Goal: Transaction & Acquisition: Purchase product/service

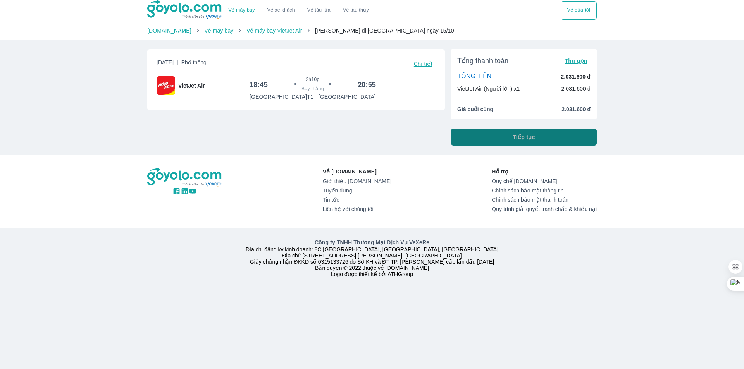
click at [503, 138] on button "Tiếp tục" at bounding box center [524, 137] width 146 height 17
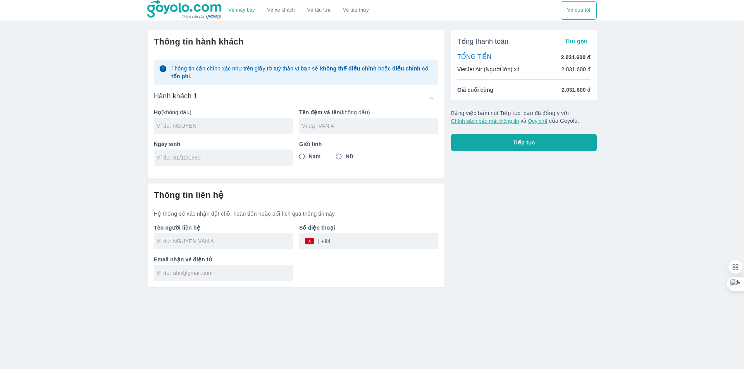
click at [202, 122] on input "text" at bounding box center [225, 126] width 136 height 8
type input "NGUYEN"
click at [355, 122] on input "text" at bounding box center [370, 126] width 136 height 8
type input "NGOC THACH"
click at [304, 156] on input "Nam" at bounding box center [302, 157] width 14 height 14
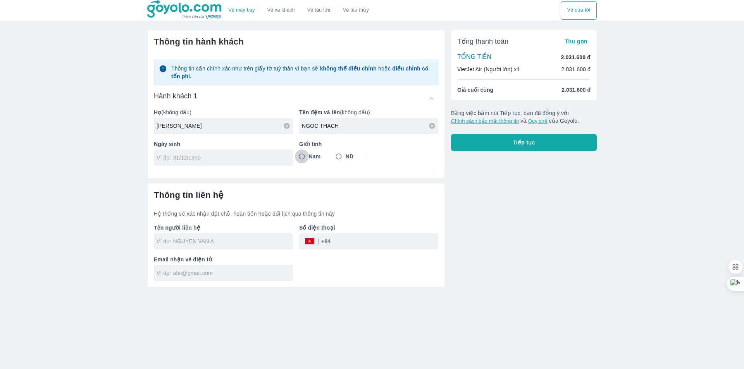
radio input "true"
drag, startPoint x: 231, startPoint y: 154, endPoint x: 226, endPoint y: 158, distance: 6.1
click at [230, 154] on input "tel" at bounding box center [221, 158] width 129 height 8
click at [226, 158] on input "tel" at bounding box center [221, 158] width 129 height 8
type input "28/07/1993"
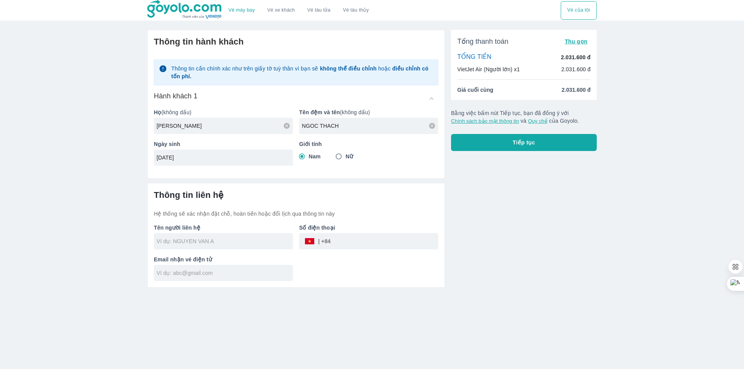
click at [199, 246] on div at bounding box center [223, 241] width 139 height 16
type input "NGUYEN NGOC THACH"
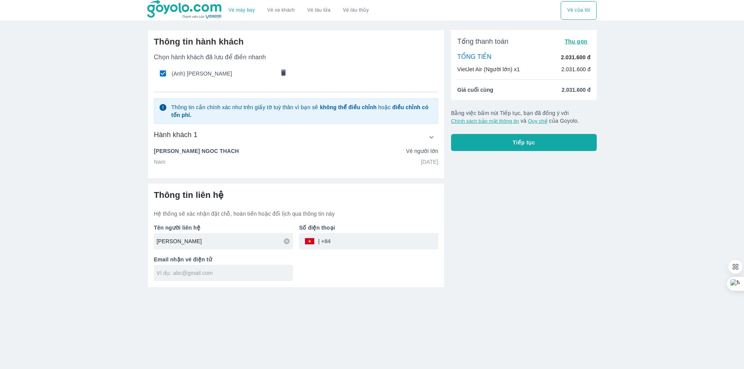
click at [365, 245] on input "tel" at bounding box center [384, 241] width 108 height 19
type input "6"
click at [341, 243] on input "68009341" at bounding box center [384, 241] width 108 height 19
type input "6"
type input "0968009341"
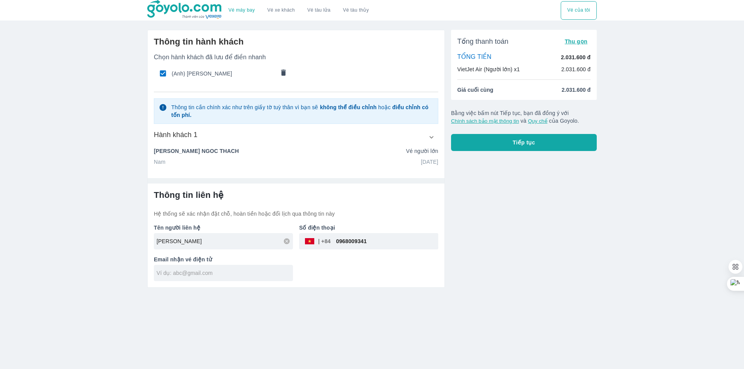
click at [223, 282] on div "Thông tin liên hệ Hệ thống sẽ xác nhận đặt chỗ, hoàn tiền hoặc đổi lịch qua thô…" at bounding box center [296, 236] width 297 height 104
click at [223, 277] on input "text" at bounding box center [225, 273] width 136 height 8
type input "thachnguyen93vn@gmail.com"
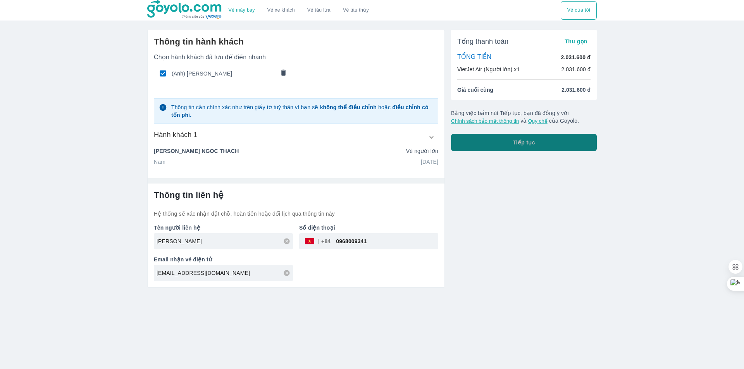
click at [503, 146] on button "Tiếp tục" at bounding box center [524, 142] width 146 height 17
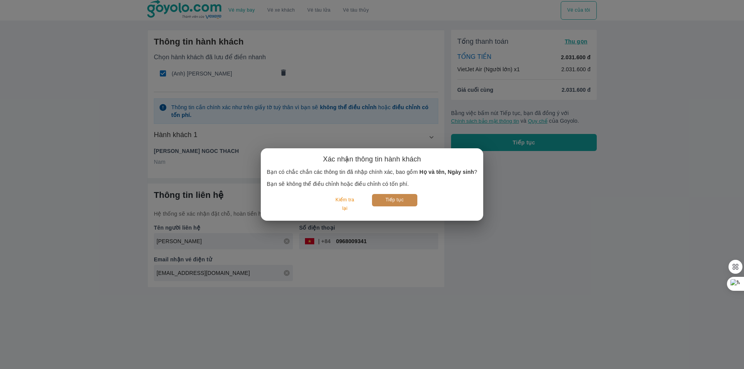
click at [401, 197] on button "Tiếp tục" at bounding box center [394, 200] width 45 height 12
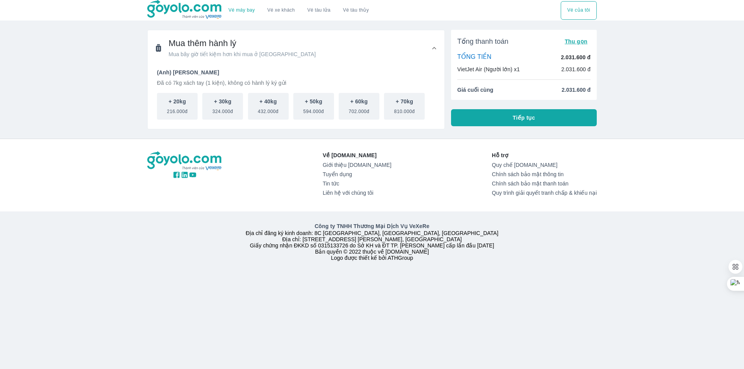
click at [501, 119] on button "Tiếp tục" at bounding box center [524, 117] width 146 height 17
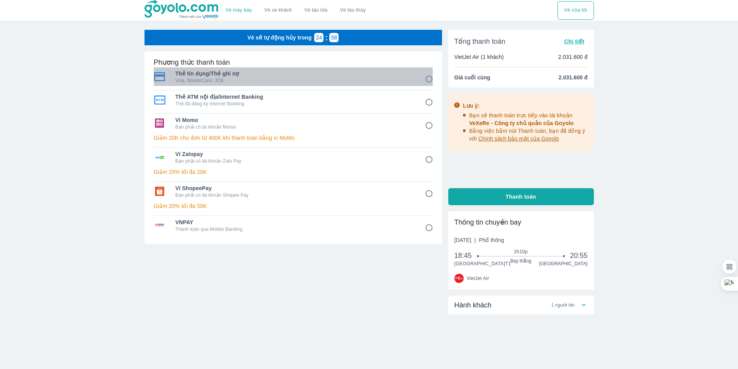
click at [272, 80] on p "Visa, MasterCard, JCB" at bounding box center [295, 80] width 239 height 6
radio input "true"
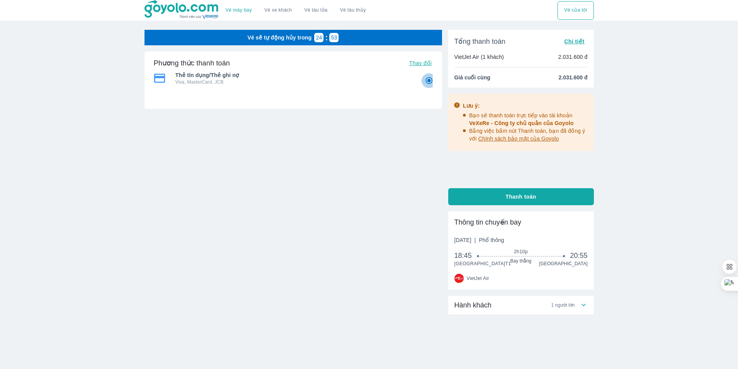
click at [426, 81] on input "1" at bounding box center [429, 80] width 15 height 15
radio input "true"
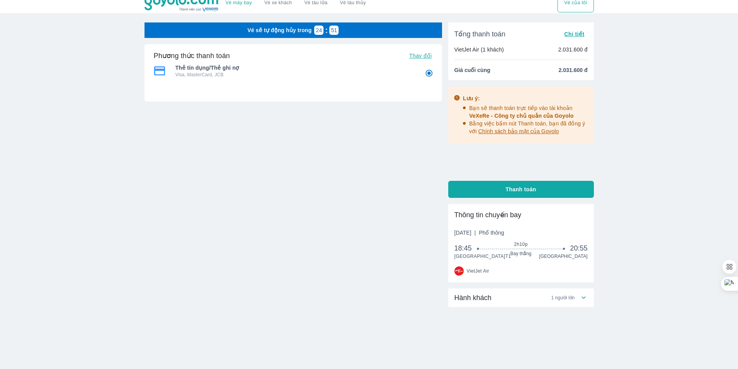
scroll to position [14, 0]
click at [523, 181] on button "Thanh toán" at bounding box center [521, 189] width 146 height 17
radio input "true"
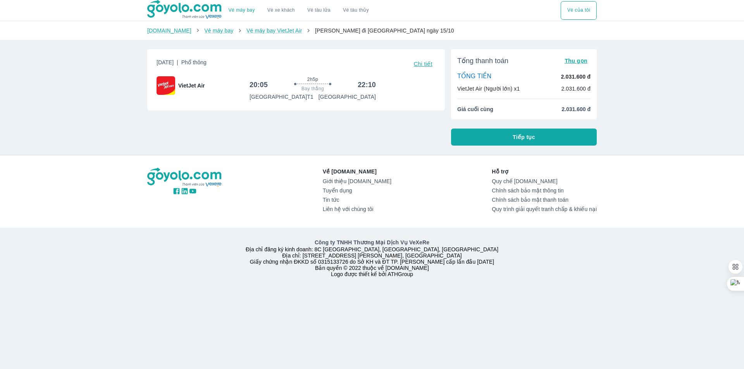
click at [519, 136] on span "Tiếp tục" at bounding box center [524, 137] width 22 height 8
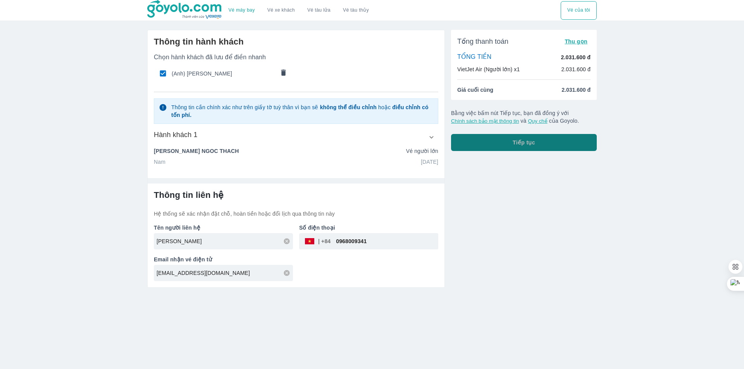
click at [547, 142] on button "Tiếp tục" at bounding box center [524, 142] width 146 height 17
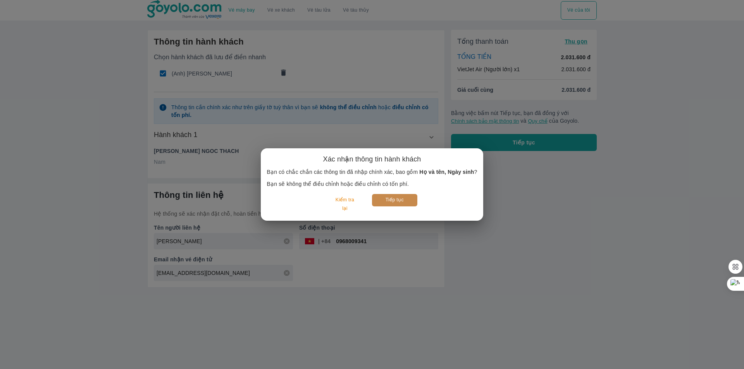
click at [400, 200] on button "Tiếp tục" at bounding box center [394, 200] width 45 height 12
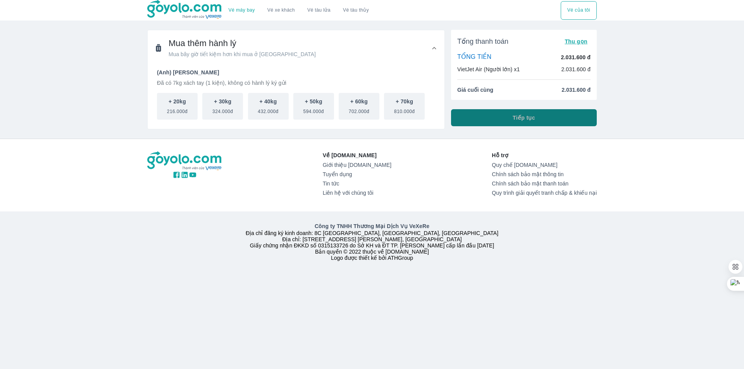
click at [552, 117] on button "Tiếp tục" at bounding box center [524, 117] width 146 height 17
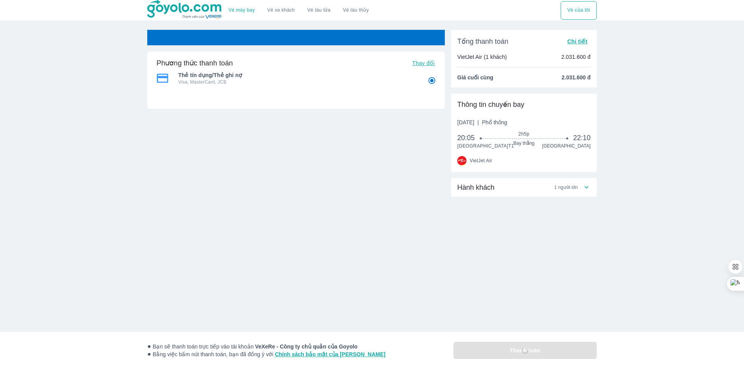
radio input "false"
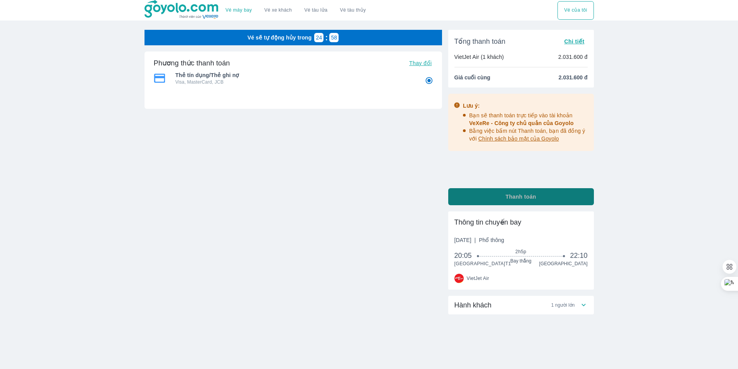
click at [513, 195] on span "Thanh toán" at bounding box center [521, 197] width 31 height 8
radio input "false"
